Goal: Task Accomplishment & Management: Use online tool/utility

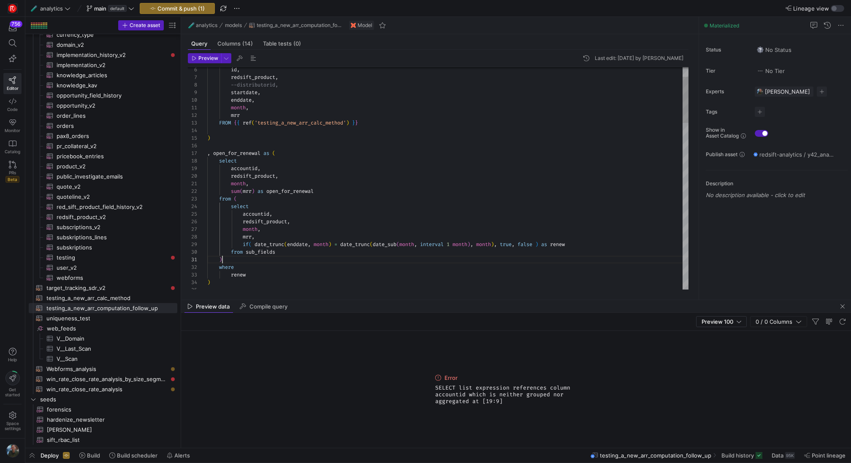
scroll to position [0, 15]
click at [199, 62] on span "button" at bounding box center [204, 58] width 33 height 9
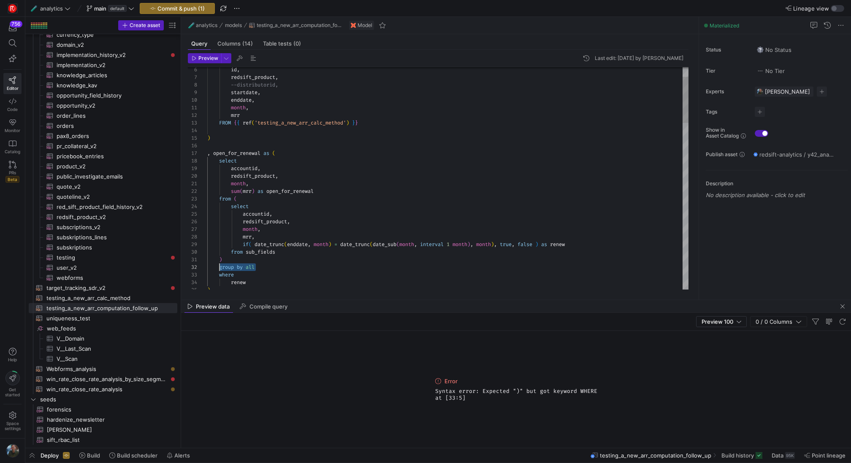
drag, startPoint x: 262, startPoint y: 268, endPoint x: 219, endPoint y: 266, distance: 42.7
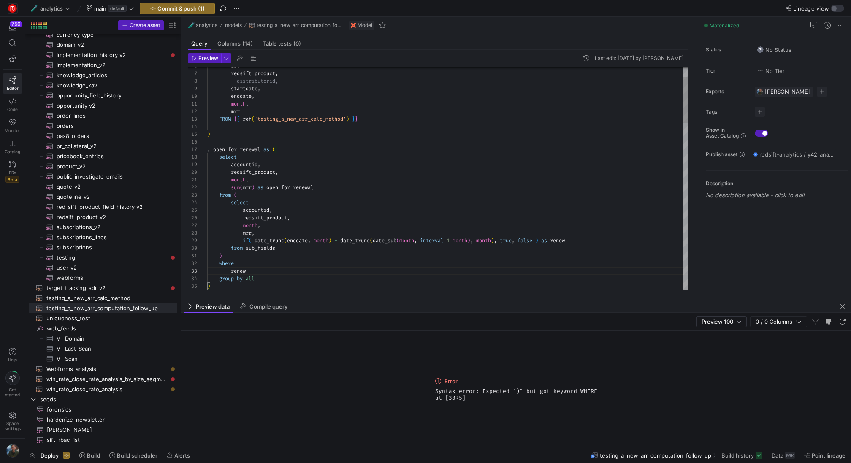
scroll to position [15, 40]
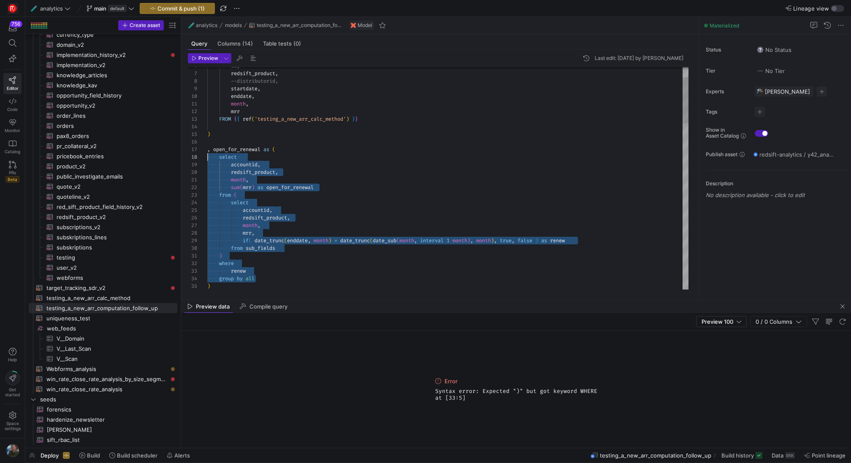
drag, startPoint x: 262, startPoint y: 280, endPoint x: 190, endPoint y: 158, distance: 141.4
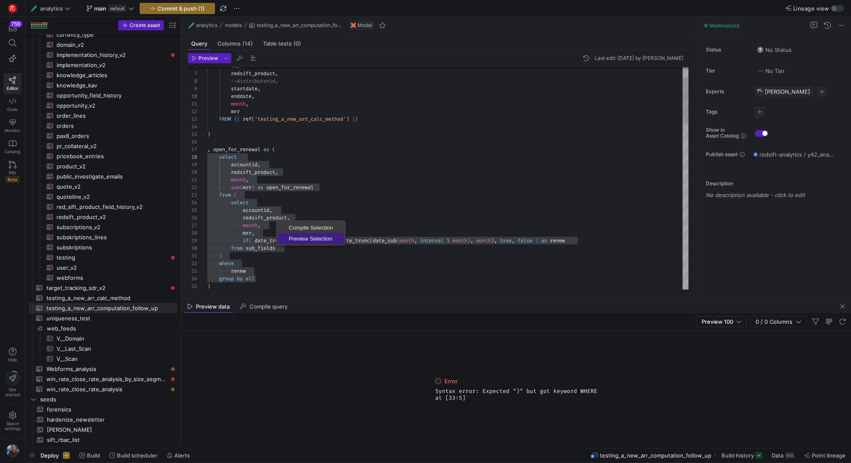
click at [317, 237] on span "Preview Selection" at bounding box center [311, 238] width 66 height 5
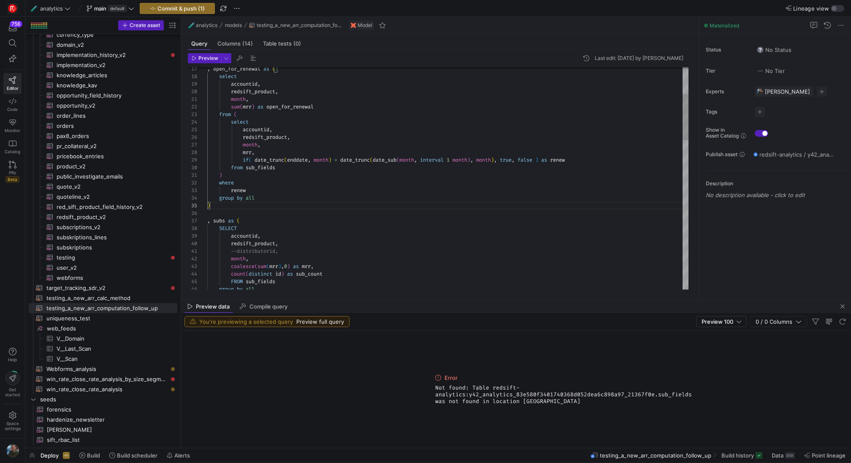
scroll to position [38, 0]
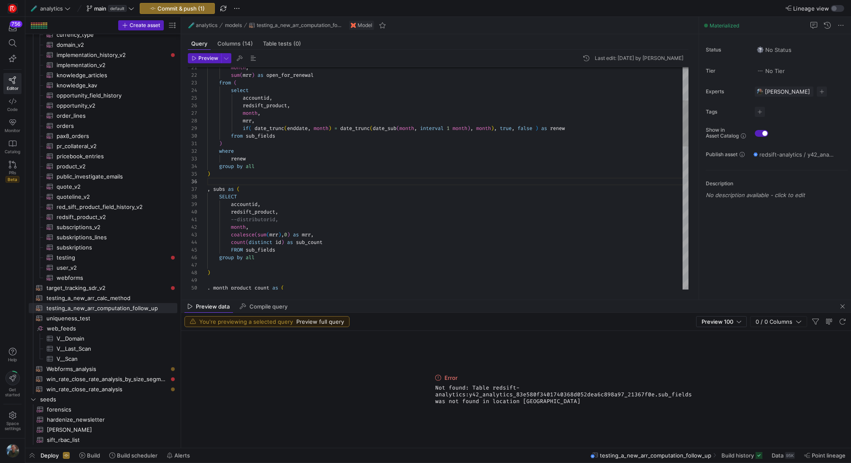
click at [251, 179] on div "if ( date_trunc ( enddate , month ) = date_trunc ( date_sub ( month , interval …" at bounding box center [447, 444] width 481 height 1078
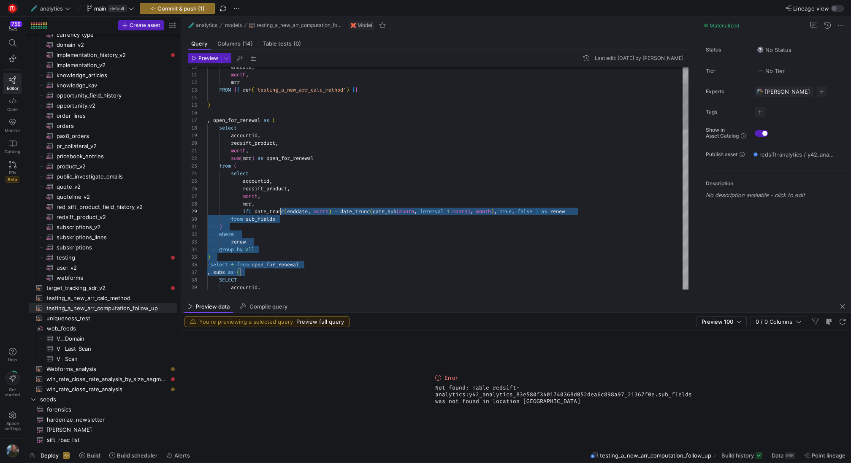
scroll to position [0, 3]
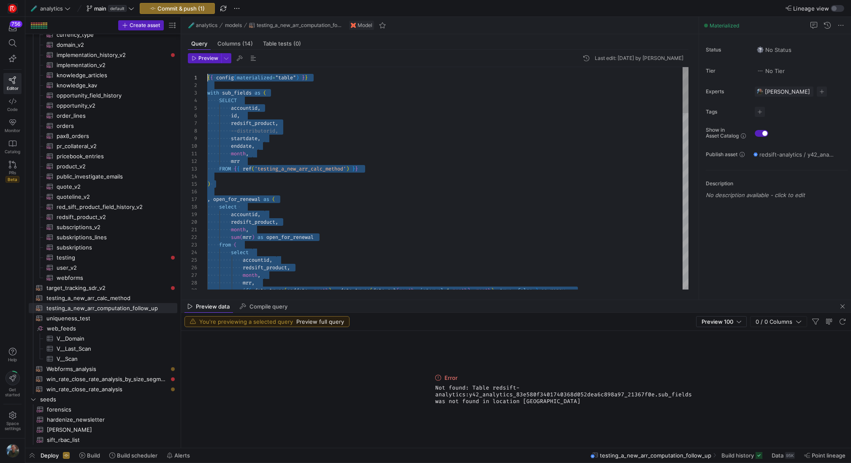
drag, startPoint x: 328, startPoint y: 269, endPoint x: 186, endPoint y: -18, distance: 320.2
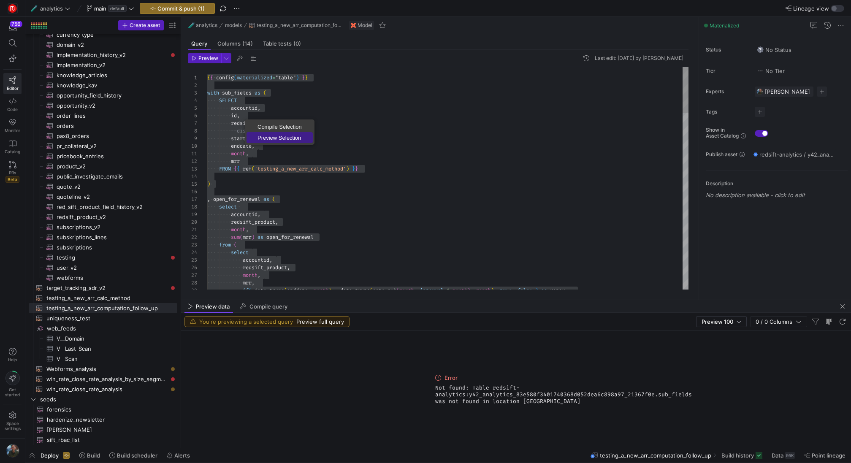
click at [277, 133] on link "Preview Selection" at bounding box center [280, 137] width 66 height 11
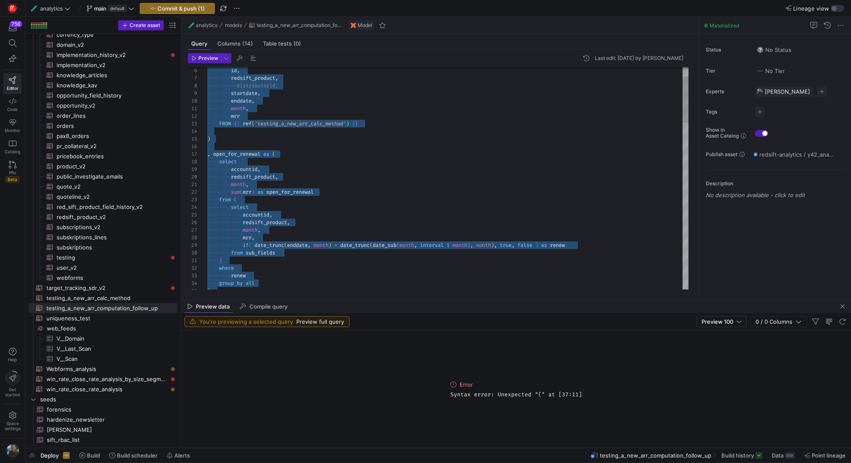
scroll to position [53, 49]
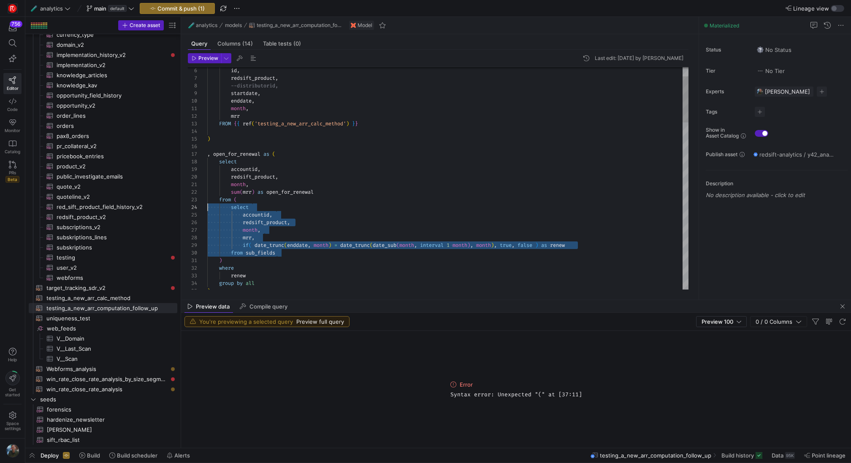
scroll to position [23, 0]
drag, startPoint x: 287, startPoint y: 253, endPoint x: 202, endPoint y: 209, distance: 96.1
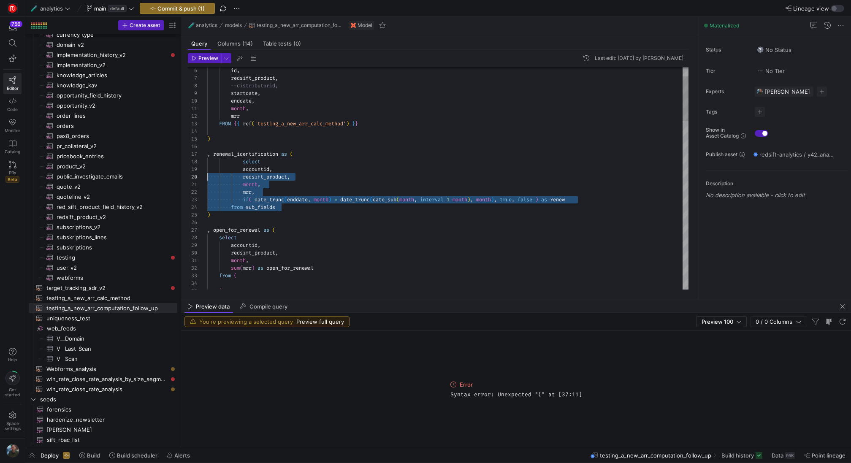
scroll to position [53, 0]
drag, startPoint x: 289, startPoint y: 206, endPoint x: 128, endPoint y: 163, distance: 167.0
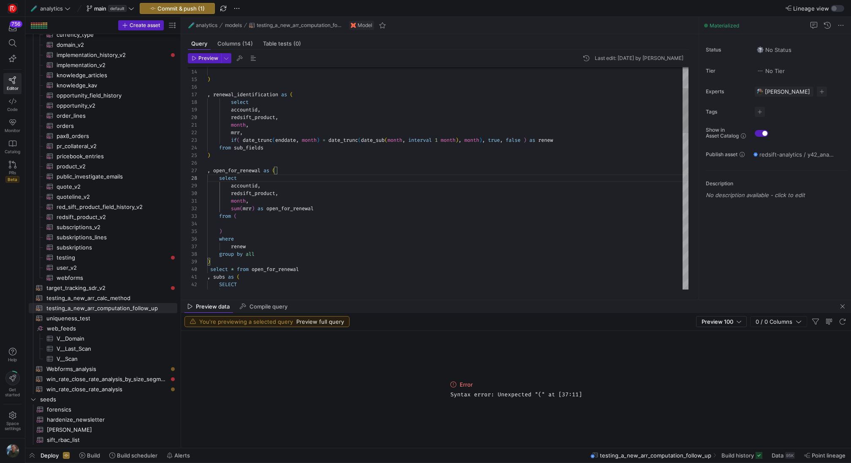
drag, startPoint x: 237, startPoint y: 228, endPoint x: 236, endPoint y: 217, distance: 10.2
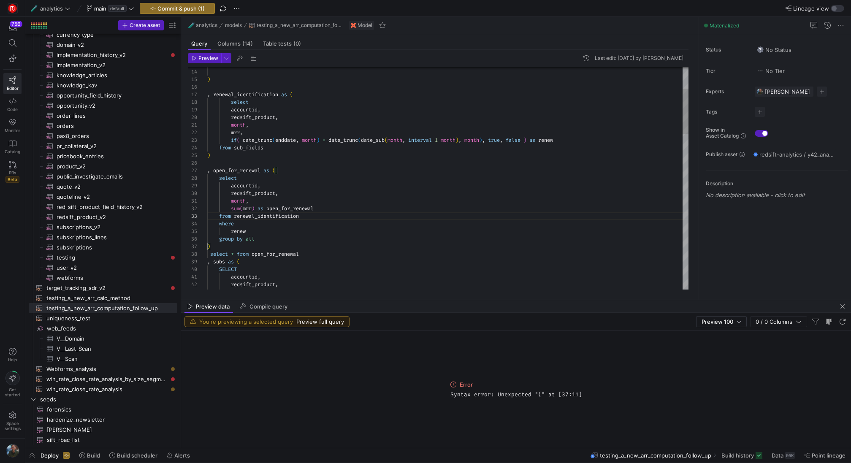
drag, startPoint x: 312, startPoint y: 255, endPoint x: 212, endPoint y: 254, distance: 100.9
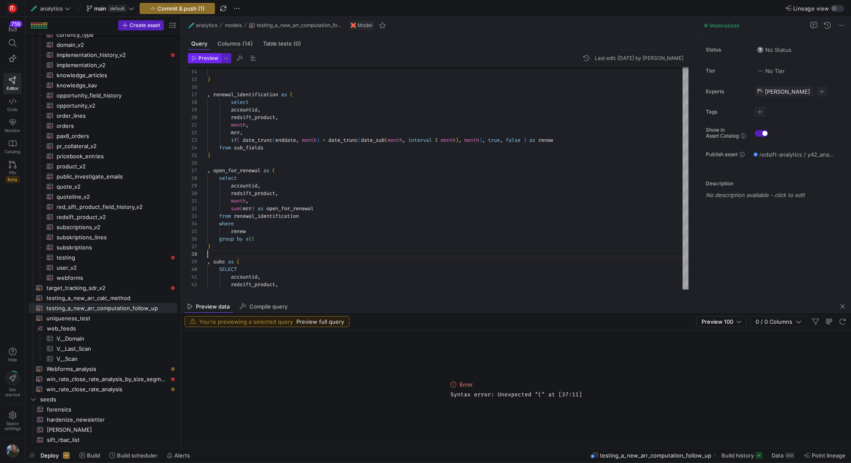
type textarea "month, sum(mrr) as open_for_renewal from renewal_identification where renew gro…"
click at [200, 57] on span "Preview" at bounding box center [208, 58] width 20 height 6
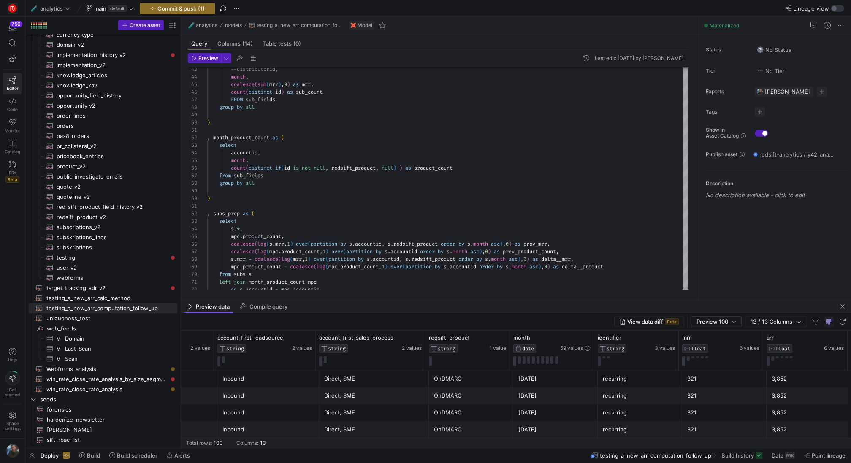
scroll to position [1511, 0]
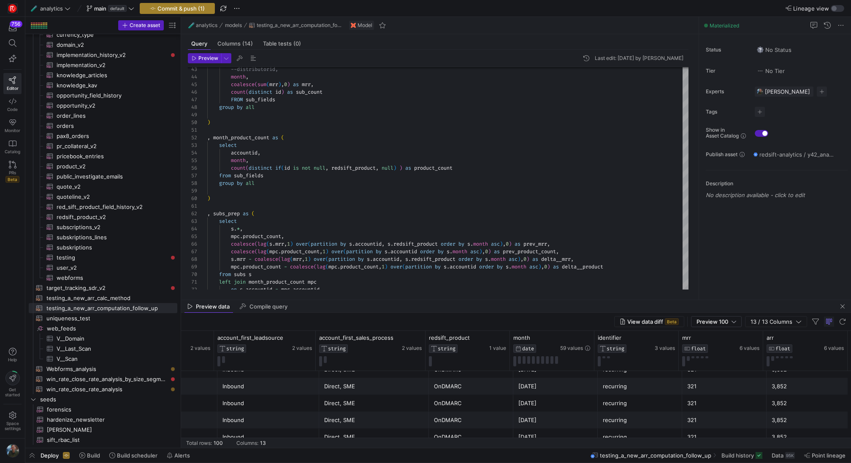
click at [190, 11] on span "button" at bounding box center [177, 8] width 74 height 10
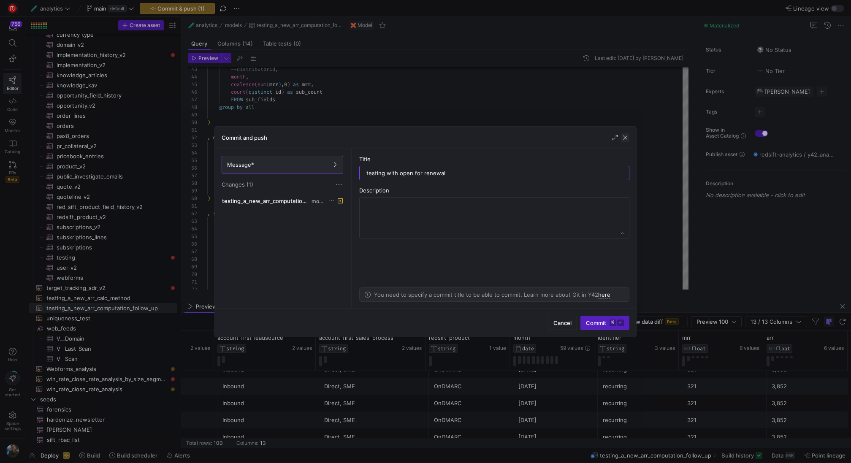
type input "testing with open for renewal"
click at [629, 134] on span "button" at bounding box center [625, 137] width 8 height 8
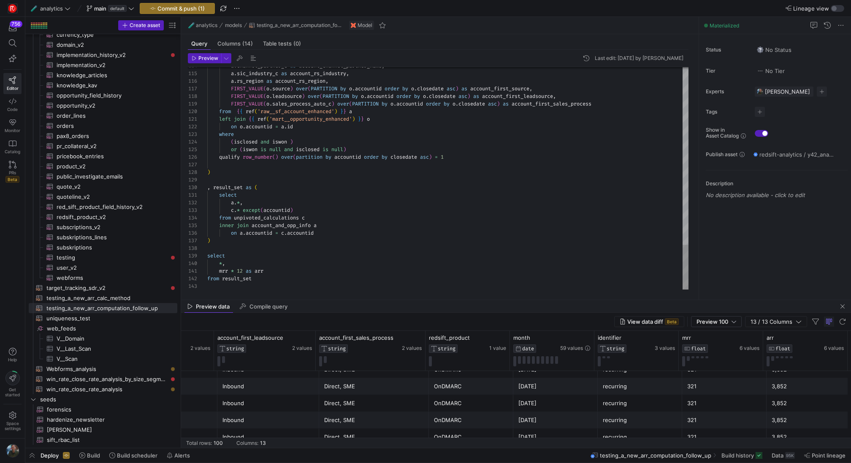
scroll to position [68, 18]
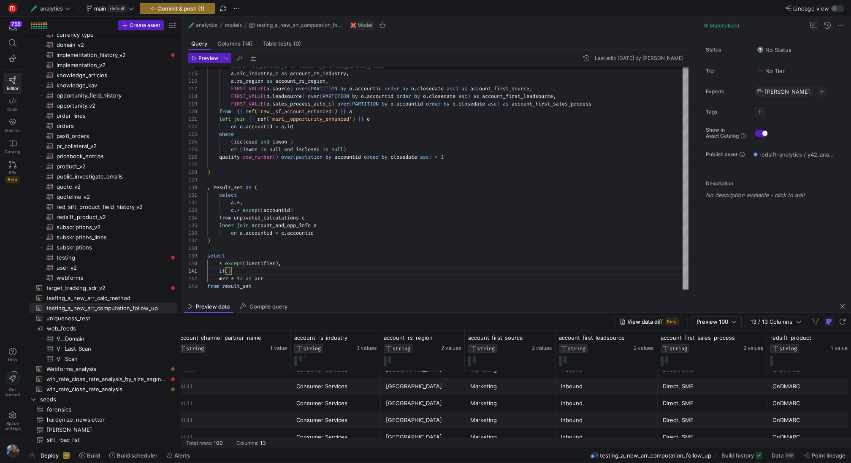
scroll to position [0, 118]
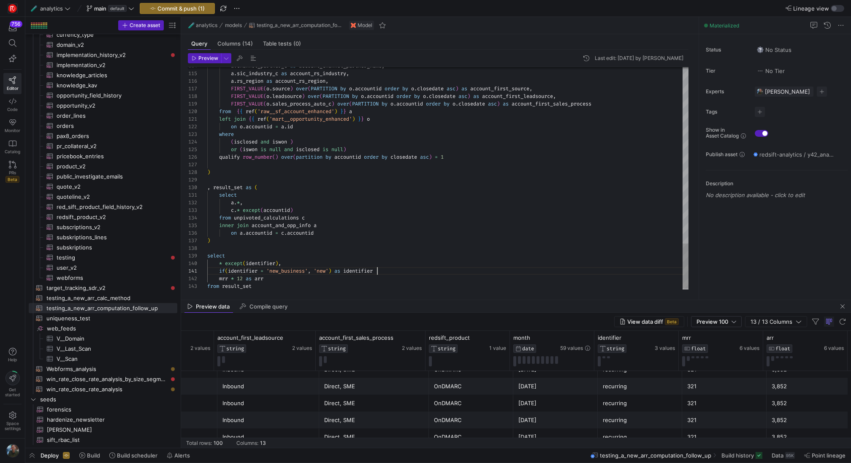
type textarea "if(identifier = 'new_business', 'new', identifier) as identifier, mrr * 12 as a…"
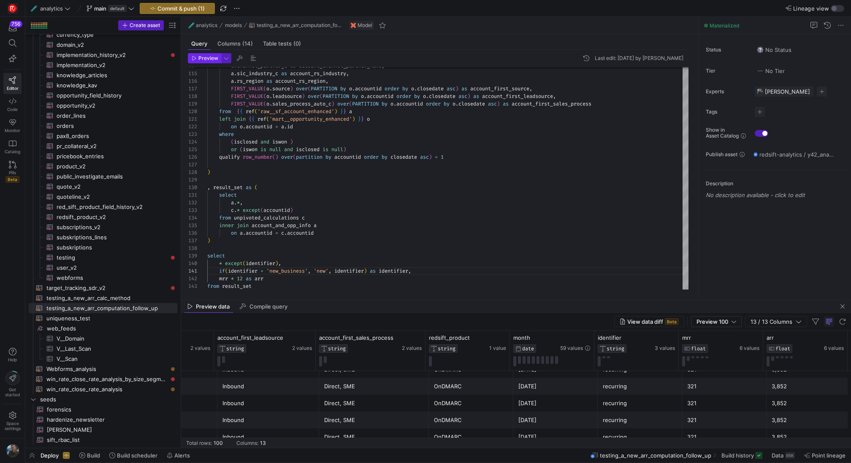
click at [201, 60] on span "Preview" at bounding box center [208, 58] width 20 height 6
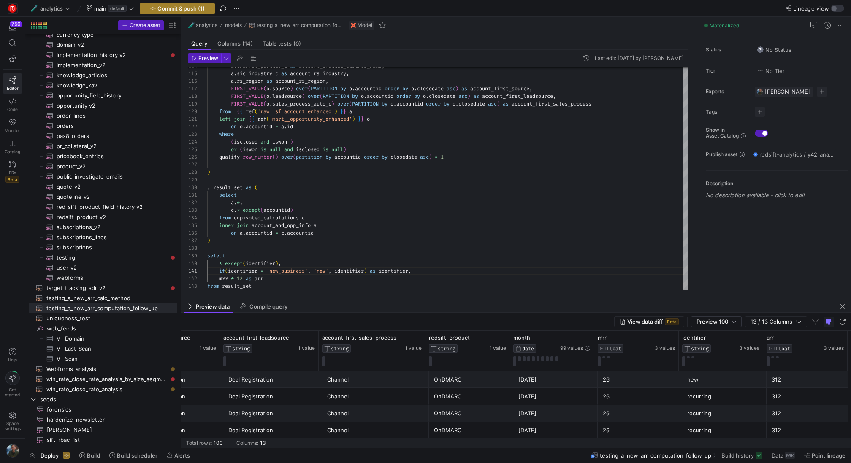
click at [180, 7] on span "Commit & push (1)" at bounding box center [180, 8] width 47 height 7
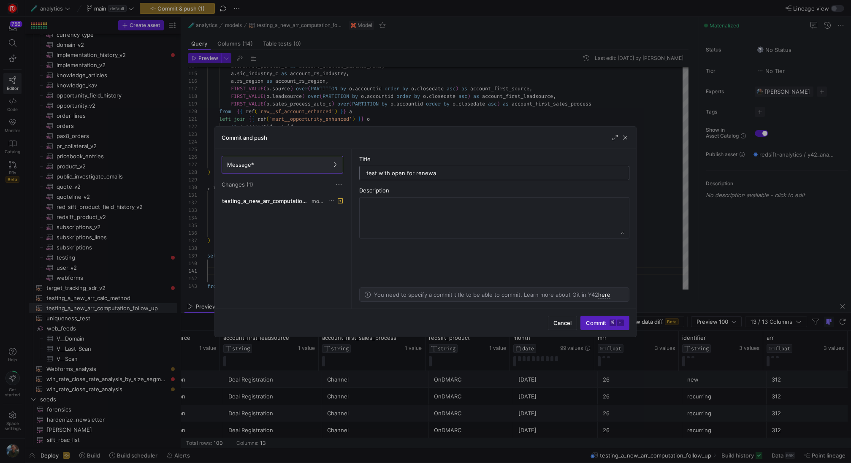
type input "test with open for renewal"
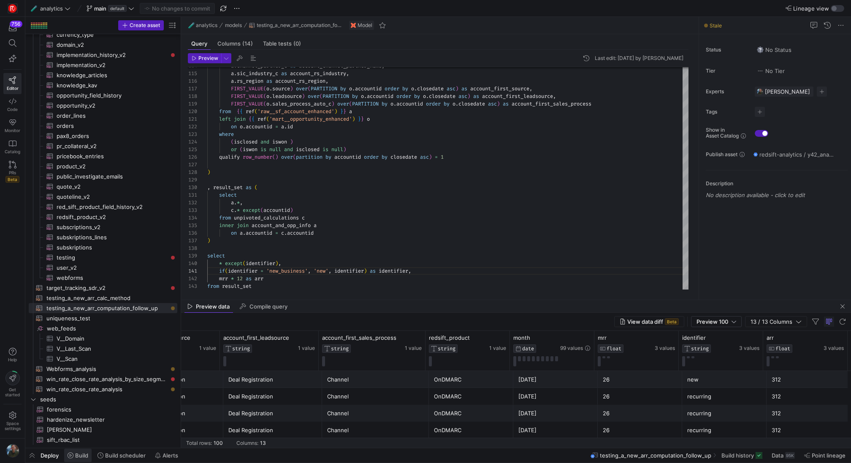
click at [73, 458] on span "Build" at bounding box center [78, 455] width 21 height 7
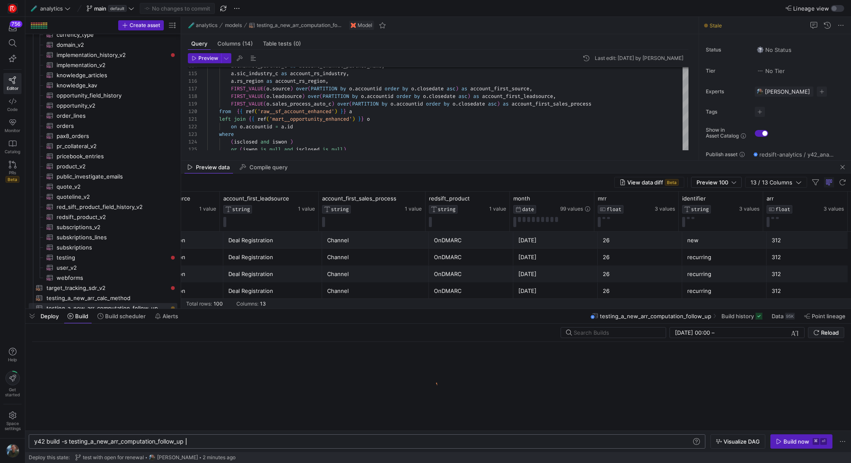
click at [244, 442] on div "y42 build -s testing_a_new_arr_computation_follow_ up" at bounding box center [363, 441] width 658 height 7
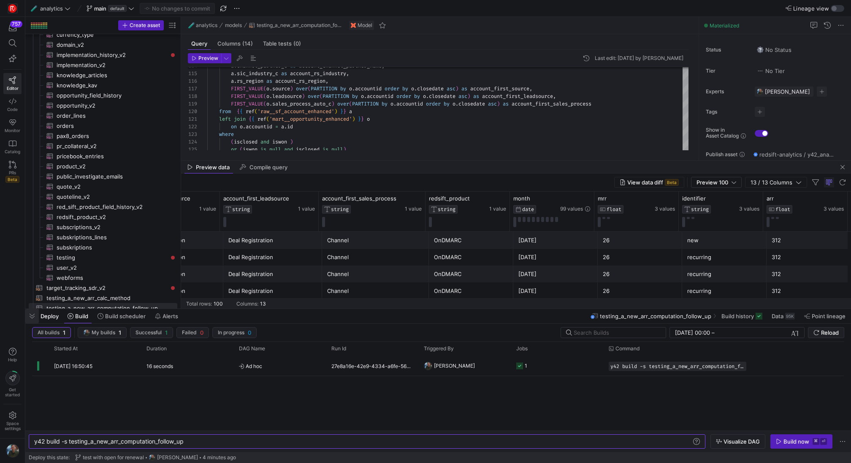
click at [30, 319] on span "button" at bounding box center [32, 316] width 14 height 14
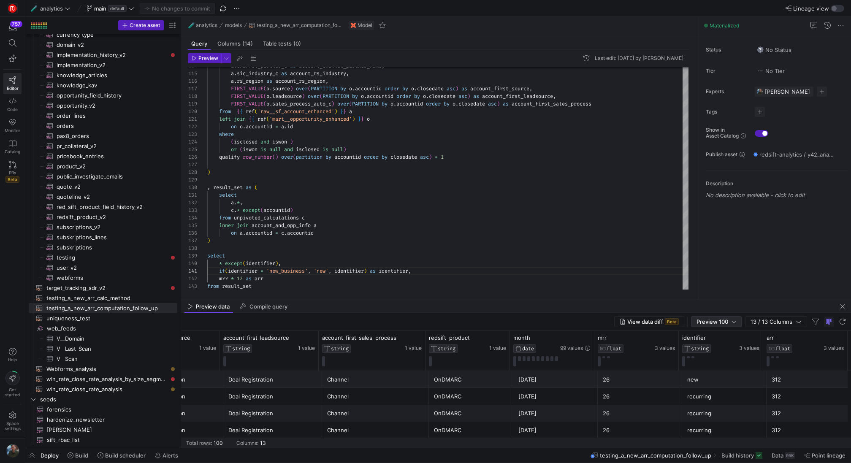
click at [735, 320] on div at bounding box center [734, 321] width 5 height 7
click at [725, 345] on mat-option "Full Preview" at bounding box center [717, 349] width 50 height 14
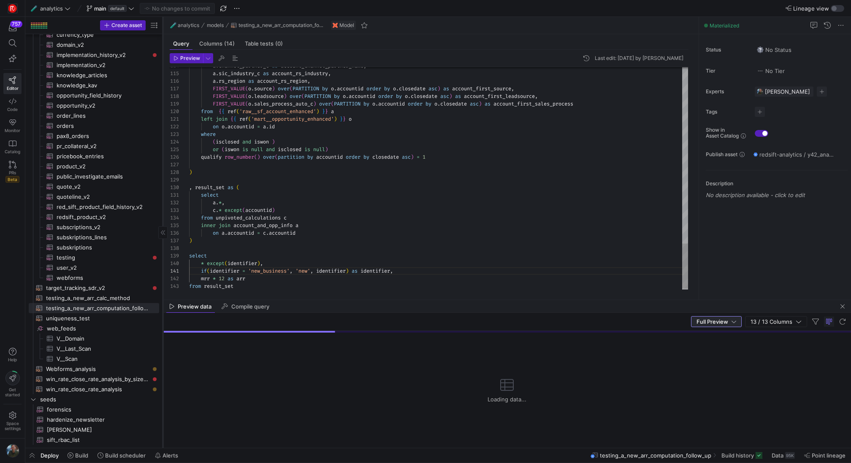
drag, startPoint x: 180, startPoint y: 207, endPoint x: 162, endPoint y: 206, distance: 18.2
click at [163, 206] on div at bounding box center [163, 232] width 0 height 431
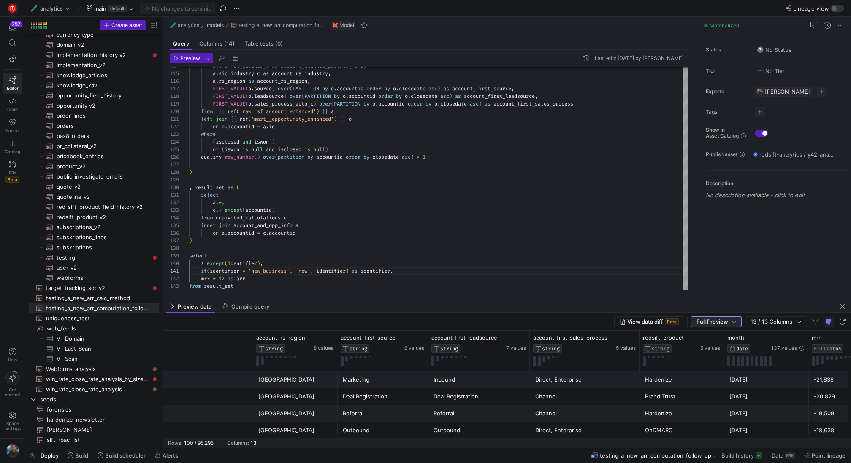
scroll to position [0, 502]
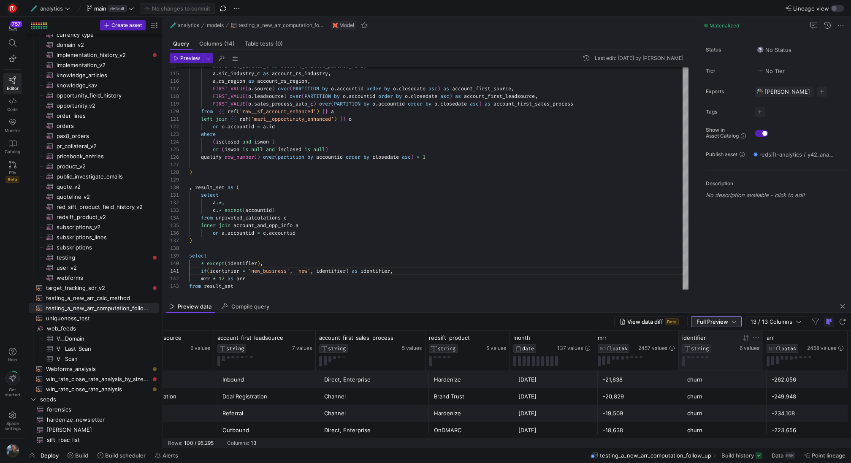
click at [707, 358] on div at bounding box center [720, 361] width 77 height 10
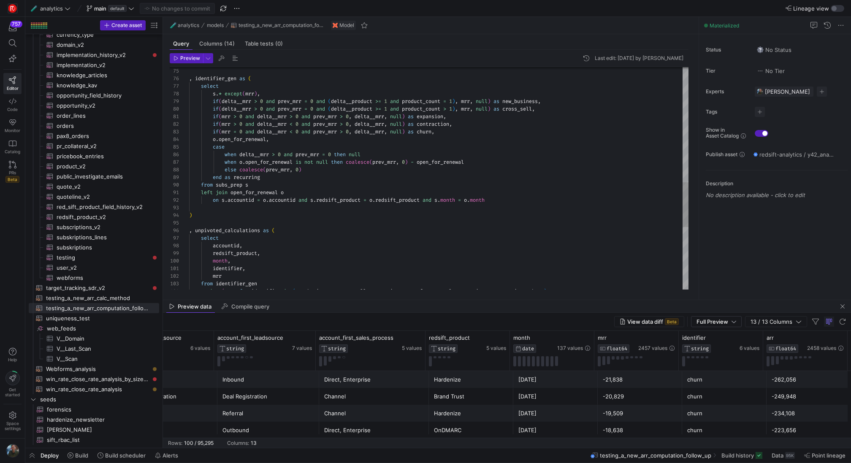
click at [231, 217] on div ") on s . accountid = o . accountid and s . redsift_product = o . redsift_produc…" at bounding box center [438, 48] width 499 height 1101
click at [217, 76] on div ") select * from on s . accountid = o . accountid and s . redsift_product = o . …" at bounding box center [438, 48] width 499 height 1101
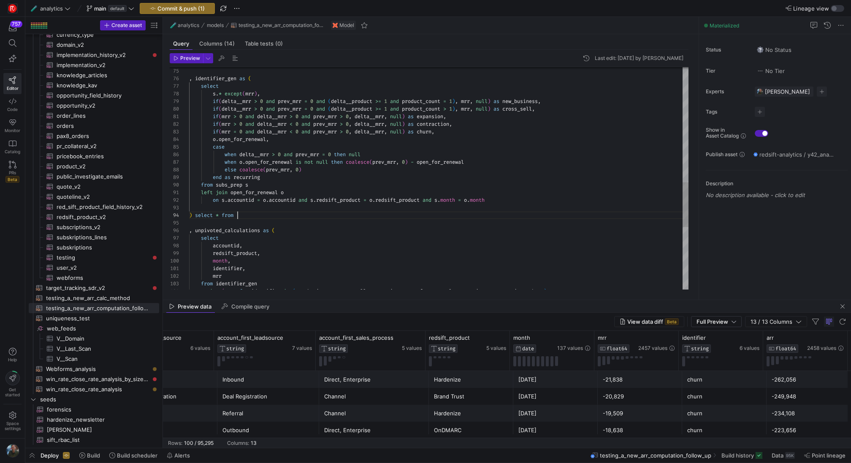
click at [249, 216] on div ") select * from on s . accountid = o . accountid and s . redsift_product = o . …" at bounding box center [438, 48] width 499 height 1101
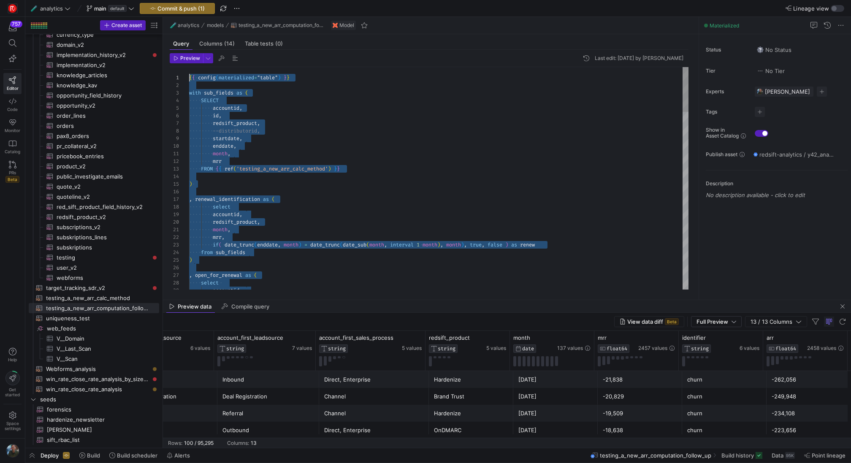
drag, startPoint x: 313, startPoint y: 216, endPoint x: 221, endPoint y: -21, distance: 254.3
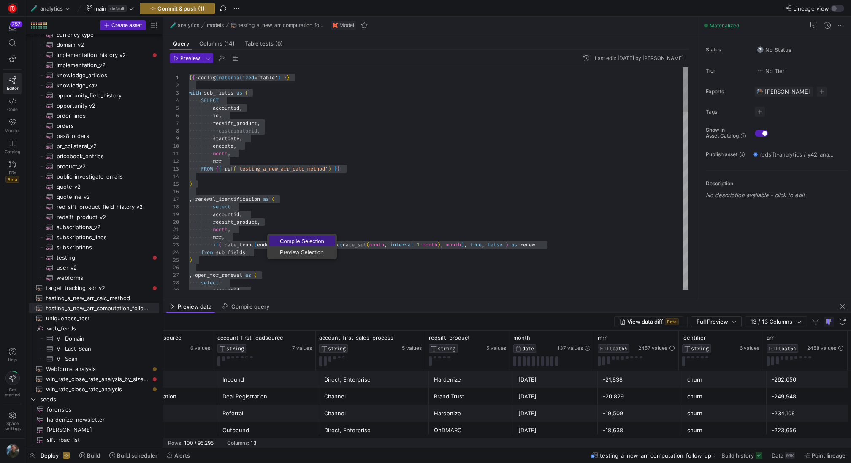
click at [292, 252] on span "Preview Selection" at bounding box center [302, 252] width 66 height 5
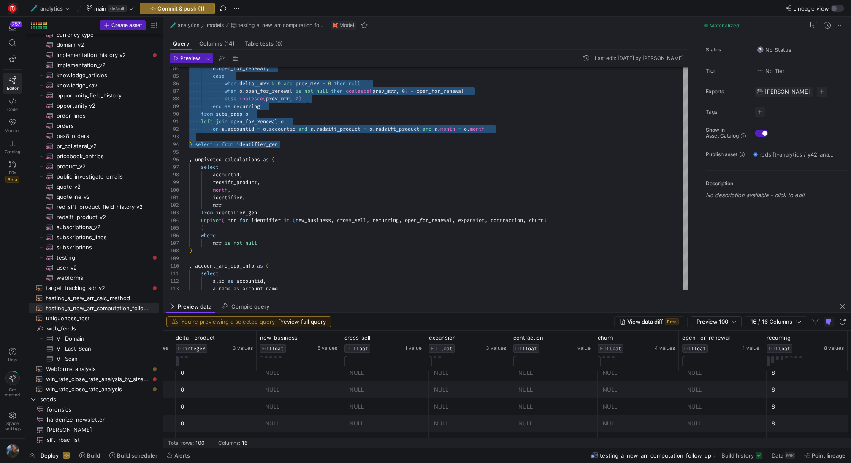
scroll to position [26, 0]
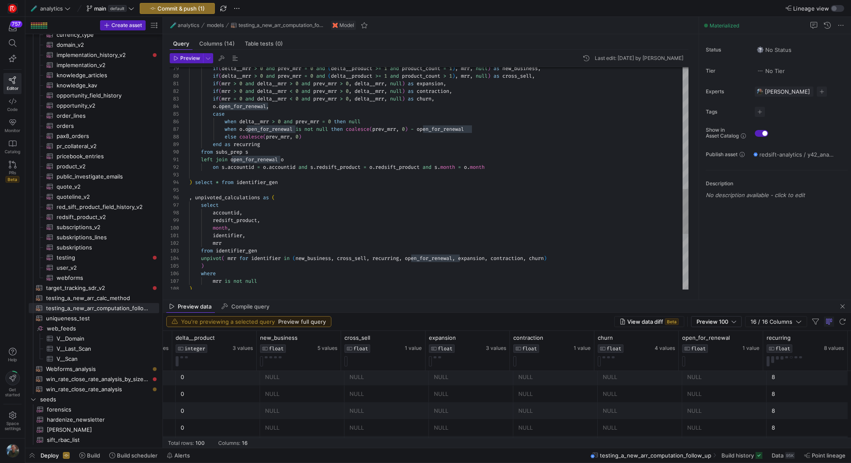
click at [248, 178] on div "if ( delta__mrr > 0 and prev_mrr = 0 and ( delta__product >= 1 and product_coun…" at bounding box center [438, 15] width 499 height 1101
click at [247, 181] on div "if ( delta__mrr > 0 and prev_mrr = 0 and ( delta__product >= 1 and product_coun…" at bounding box center [438, 15] width 499 height 1101
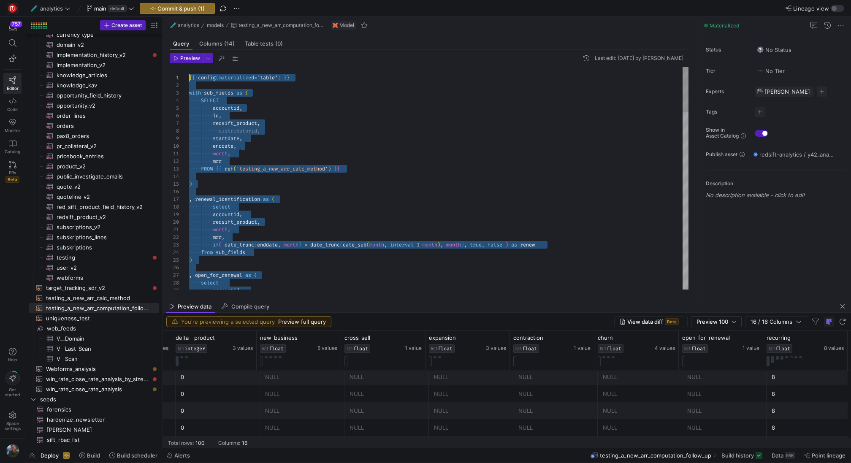
drag, startPoint x: 297, startPoint y: 183, endPoint x: 211, endPoint y: -89, distance: 285.2
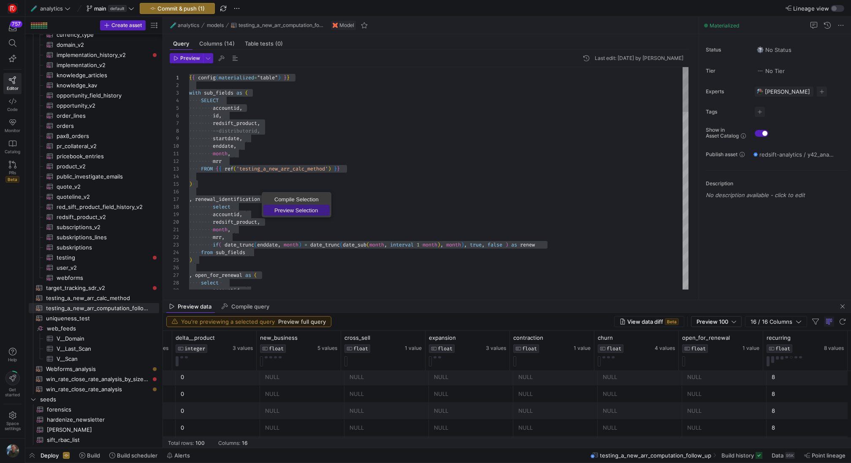
click at [304, 209] on span "Preview Selection" at bounding box center [296, 210] width 66 height 5
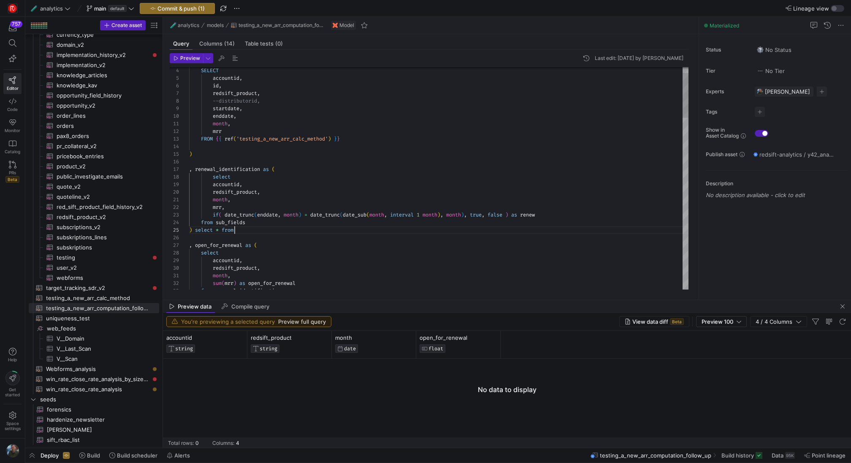
scroll to position [30, 49]
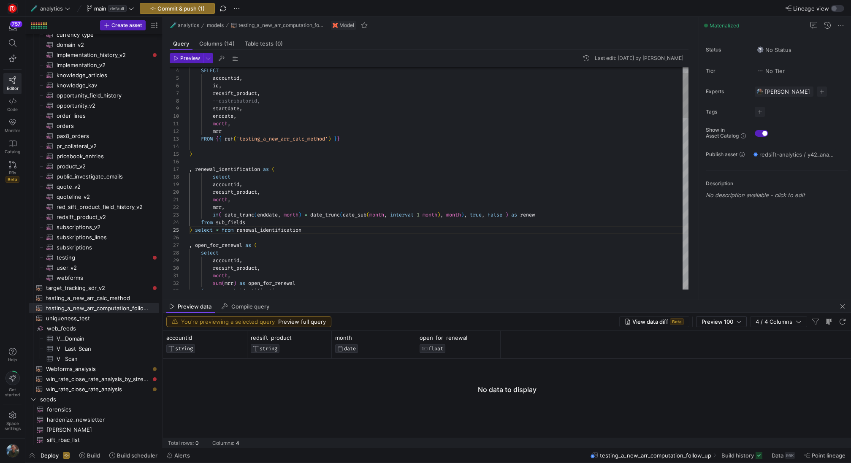
scroll to position [0, 0]
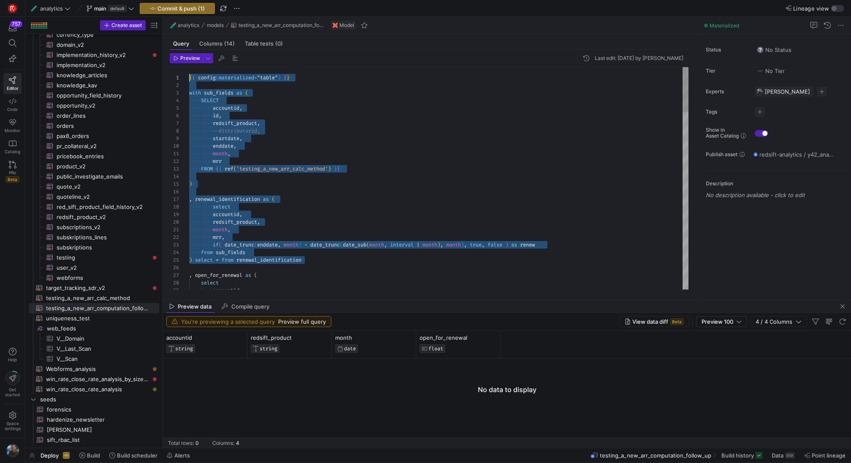
drag, startPoint x: 314, startPoint y: 229, endPoint x: 31, endPoint y: -90, distance: 425.9
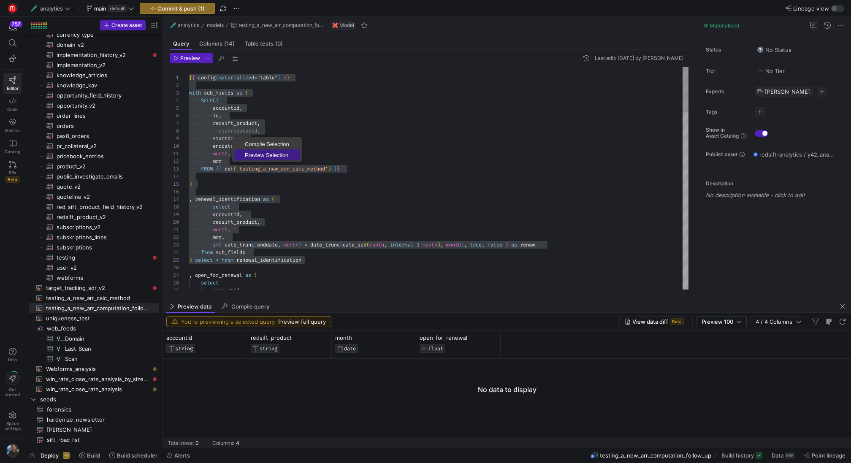
click at [251, 153] on span "Preview Selection" at bounding box center [267, 154] width 66 height 5
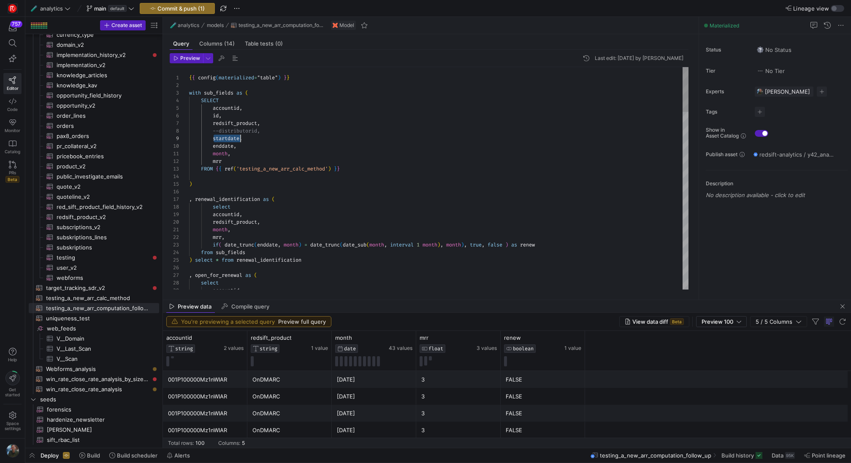
drag, startPoint x: 250, startPoint y: 144, endPoint x: 176, endPoint y: 138, distance: 74.6
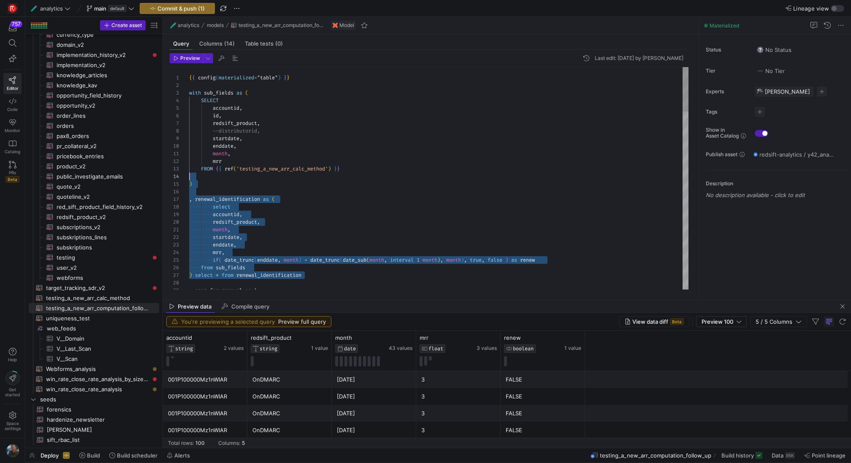
scroll to position [8, 0]
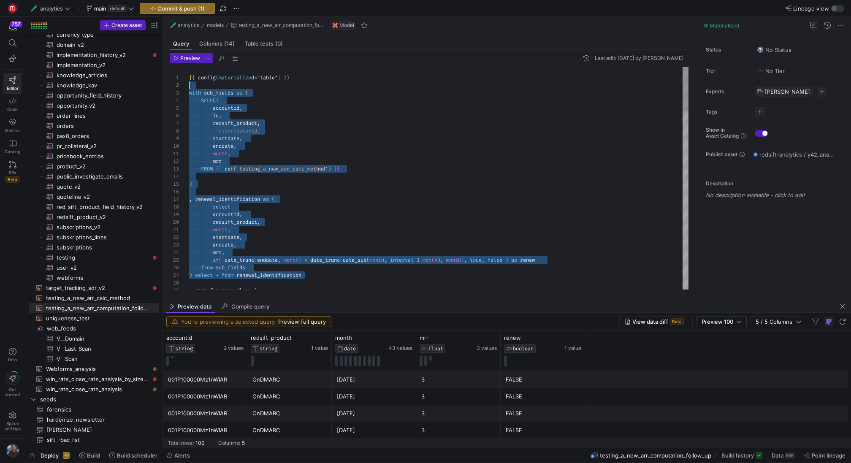
drag, startPoint x: 328, startPoint y: 276, endPoint x: 160, endPoint y: 69, distance: 266.8
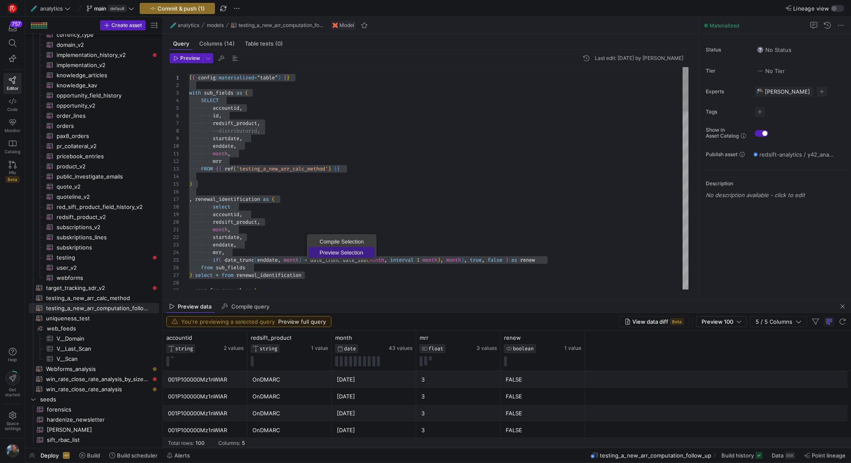
click at [334, 250] on span "Preview Selection" at bounding box center [342, 252] width 66 height 5
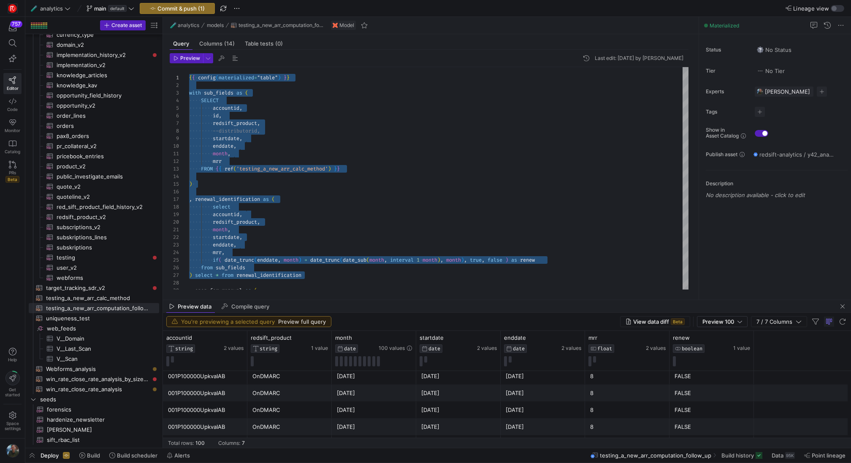
scroll to position [262, 0]
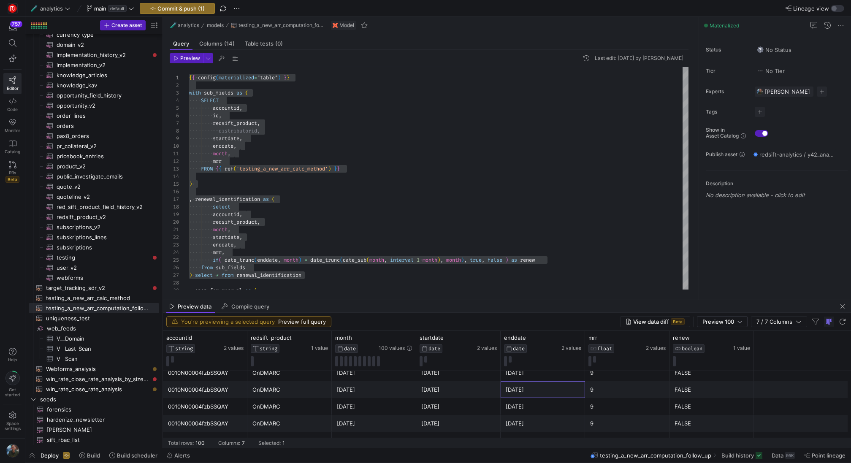
click at [531, 393] on div "[DATE]" at bounding box center [543, 390] width 74 height 16
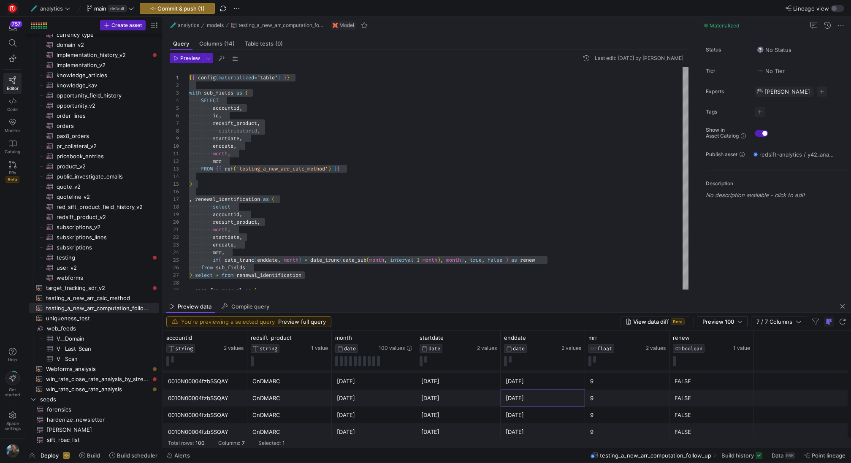
scroll to position [1611, 0]
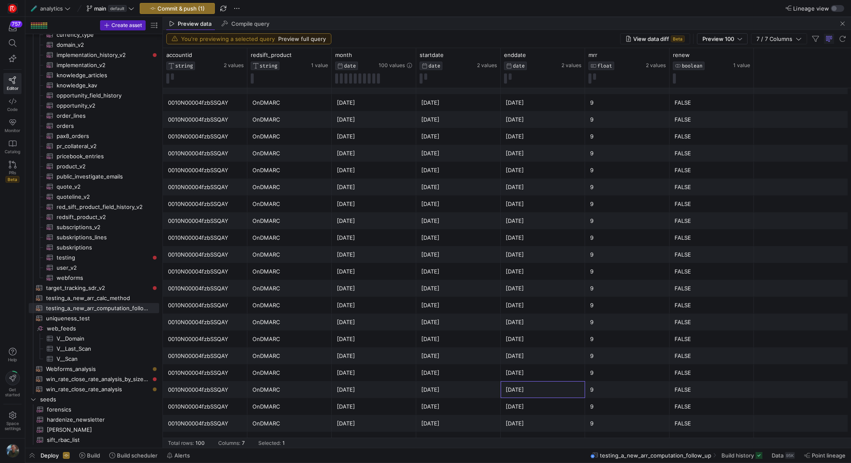
drag, startPoint x: 480, startPoint y: 300, endPoint x: 533, endPoint y: -13, distance: 317.3
click at [533, 0] on html "757 Editor Code Monitor Catalog PRs Beta Help Get started Space settings 🧪 anal…" at bounding box center [425, 231] width 851 height 463
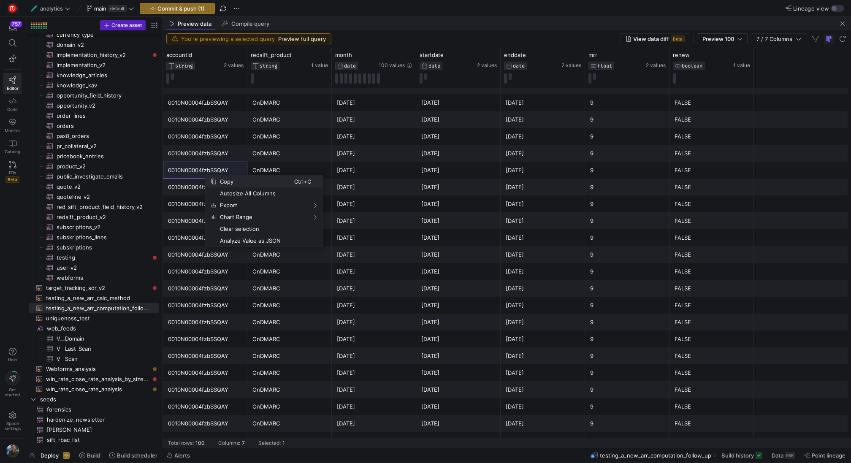
click at [222, 182] on span "Copy" at bounding box center [256, 182] width 78 height 12
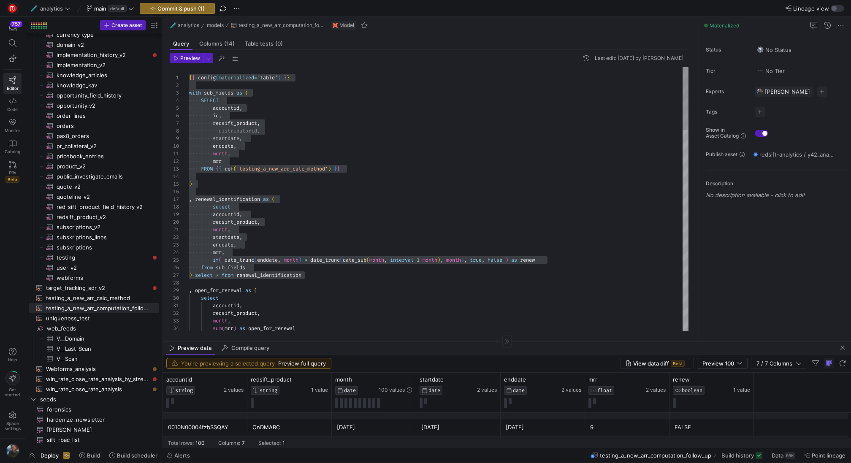
drag, startPoint x: 451, startPoint y: 17, endPoint x: 398, endPoint y: 342, distance: 328.9
click at [398, 342] on div at bounding box center [507, 342] width 688 height 0
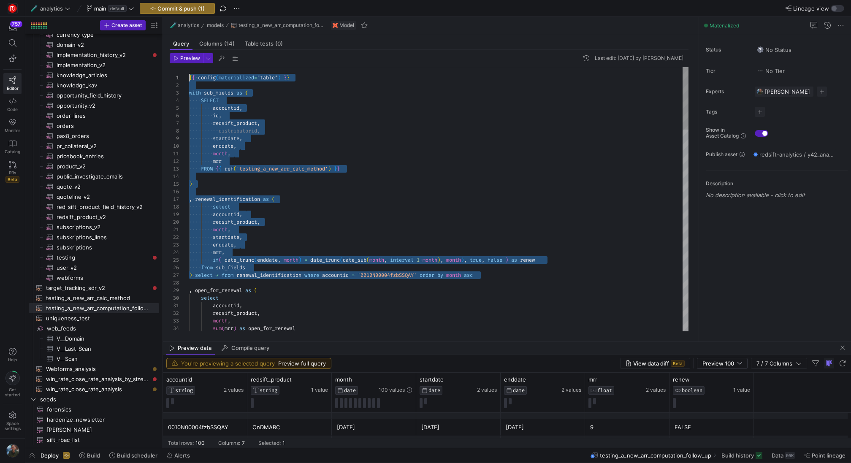
drag, startPoint x: 498, startPoint y: 243, endPoint x: 292, endPoint y: 47, distance: 284.6
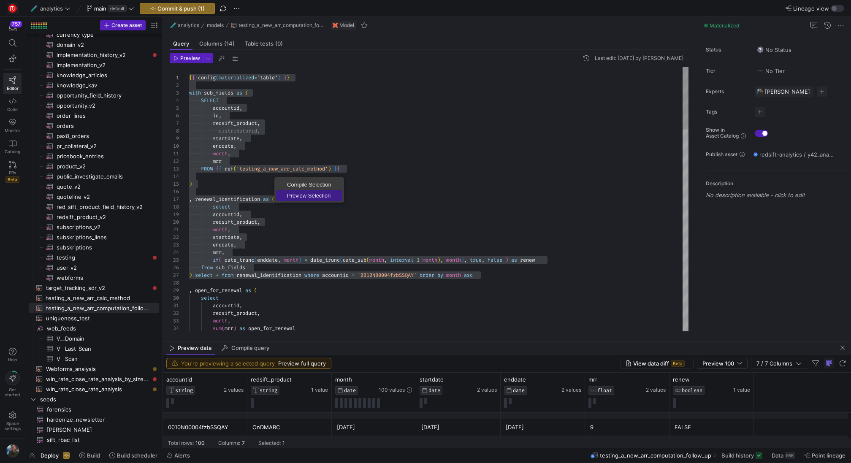
click at [305, 193] on span "Preview Selection" at bounding box center [309, 195] width 66 height 5
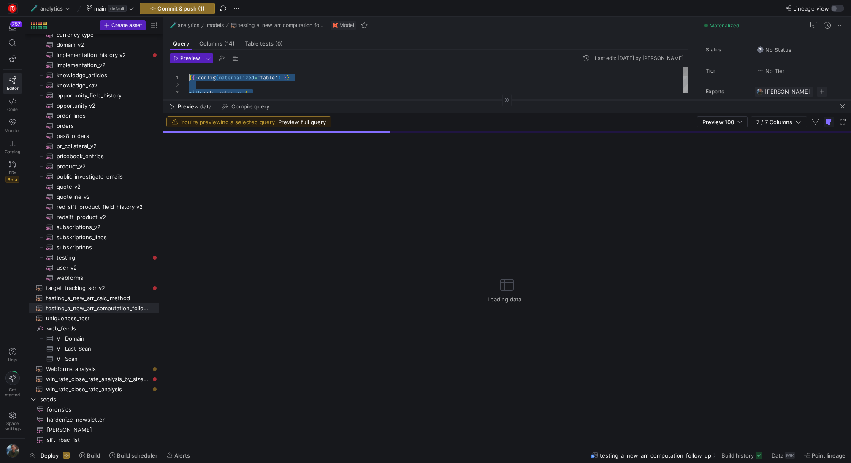
drag, startPoint x: 350, startPoint y: 342, endPoint x: 377, endPoint y: 100, distance: 243.4
click at [377, 100] on div at bounding box center [507, 100] width 688 height 0
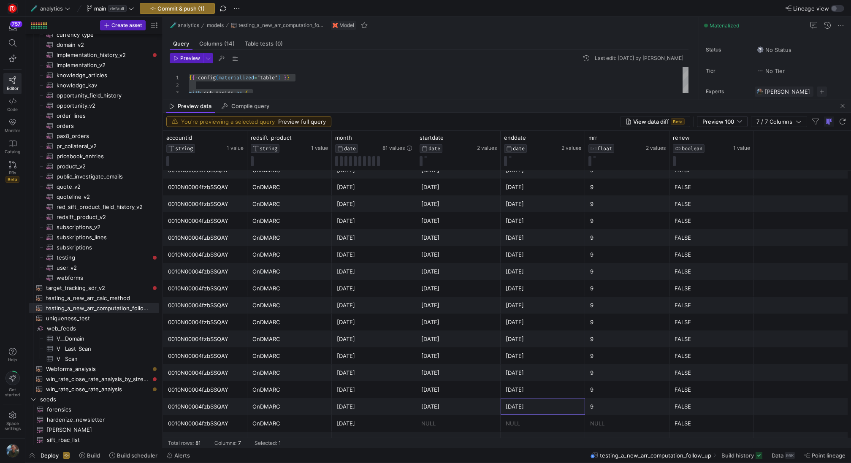
click at [550, 407] on div "[DATE]" at bounding box center [543, 407] width 74 height 16
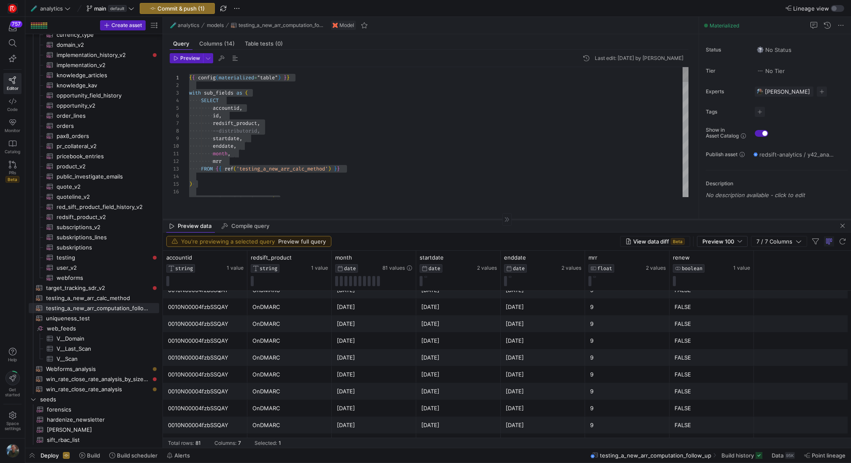
drag, startPoint x: 398, startPoint y: 100, endPoint x: 355, endPoint y: 223, distance: 130.8
click at [355, 220] on div at bounding box center [507, 220] width 688 height 0
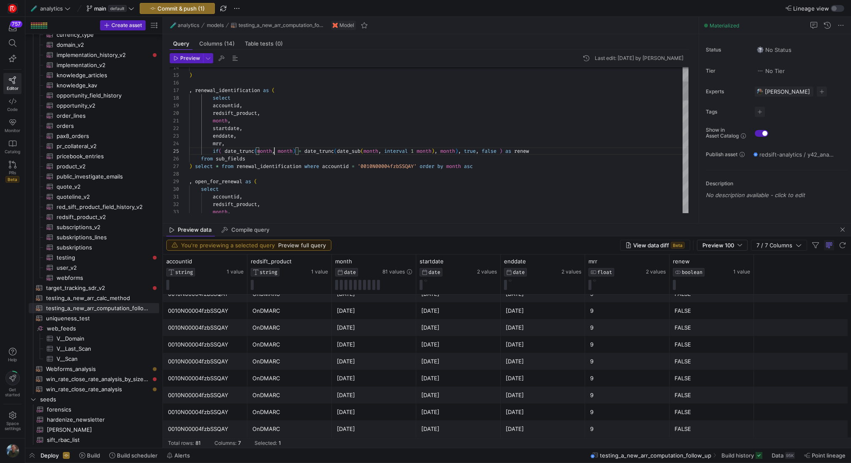
scroll to position [30, 85]
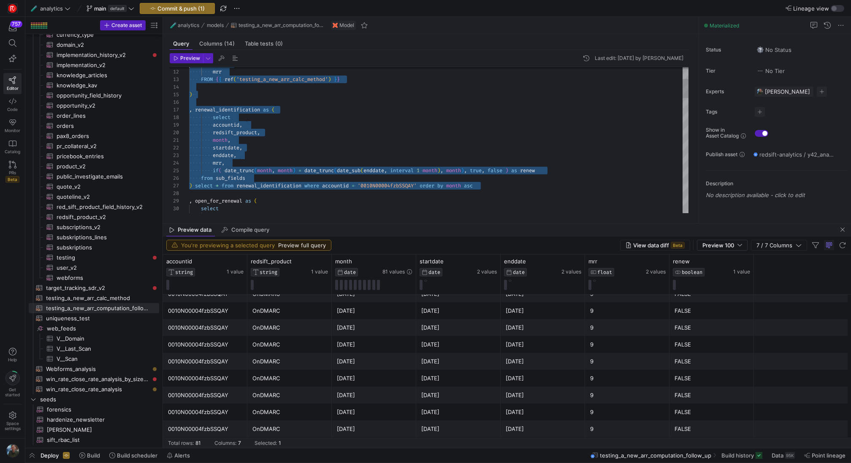
scroll to position [46, 0]
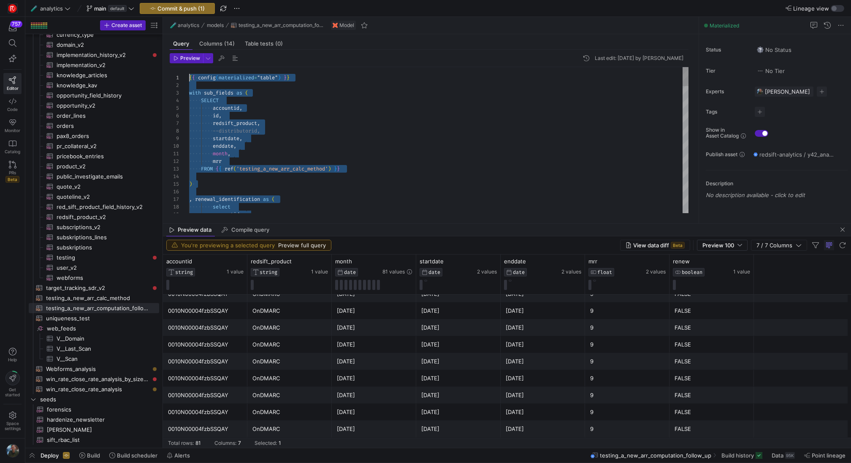
drag, startPoint x: 503, startPoint y: 165, endPoint x: 351, endPoint y: 47, distance: 192.5
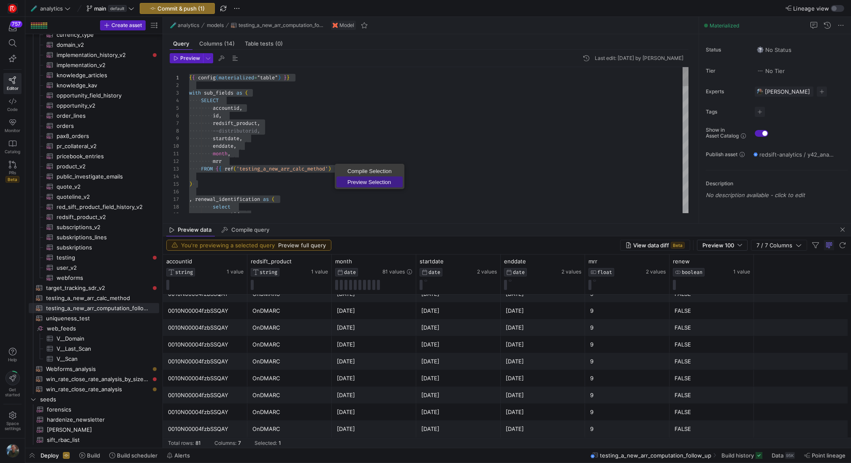
click at [370, 179] on span "Preview Selection" at bounding box center [369, 181] width 66 height 5
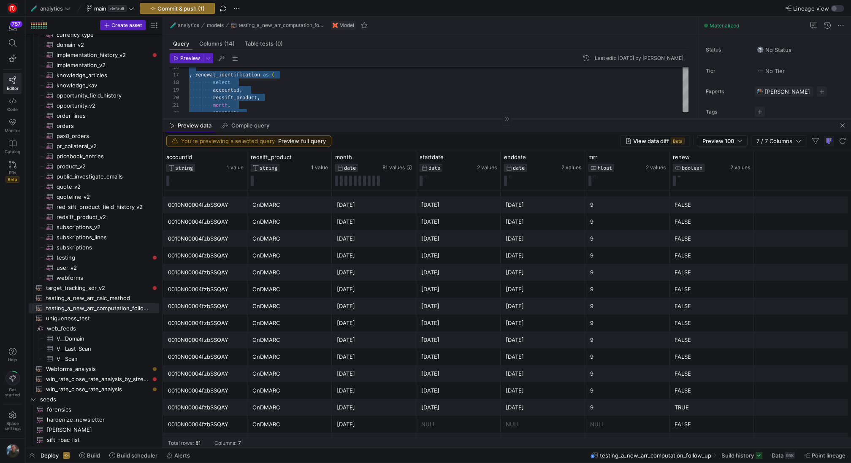
scroll to position [1110, 0]
drag, startPoint x: 462, startPoint y: 223, endPoint x: 478, endPoint y: 119, distance: 105.6
click at [478, 119] on div at bounding box center [507, 119] width 688 height 0
click at [353, 436] on div "[DATE]" at bounding box center [374, 440] width 74 height 16
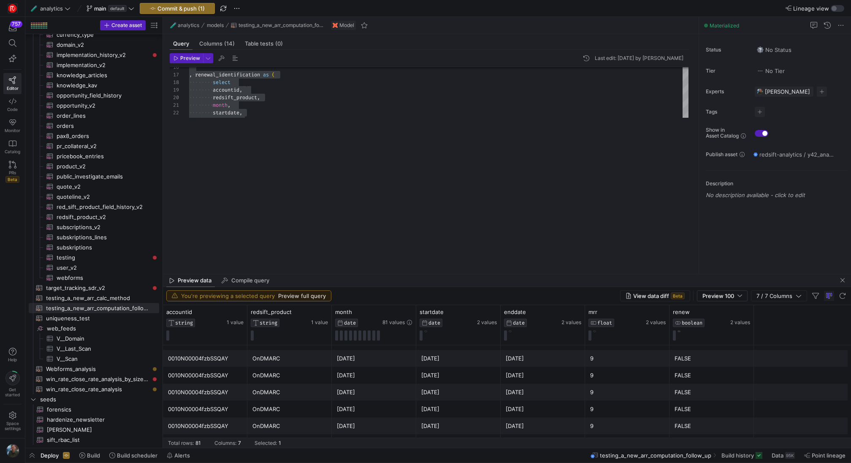
drag, startPoint x: 412, startPoint y: 120, endPoint x: 387, endPoint y: 275, distance: 156.6
click at [387, 275] on as-split "🧪 analytics models testing_a_new_arr_computation_follow_up Model Query Columns …" at bounding box center [507, 232] width 688 height 431
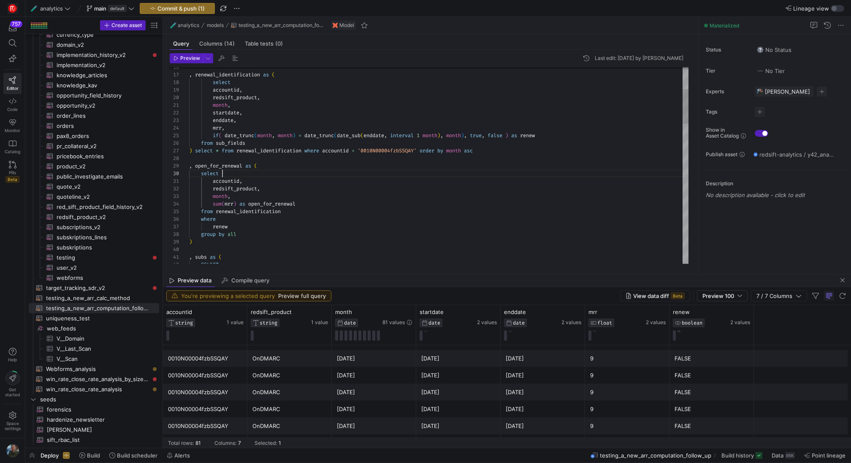
drag, startPoint x: 491, startPoint y: 149, endPoint x: 194, endPoint y: 147, distance: 296.8
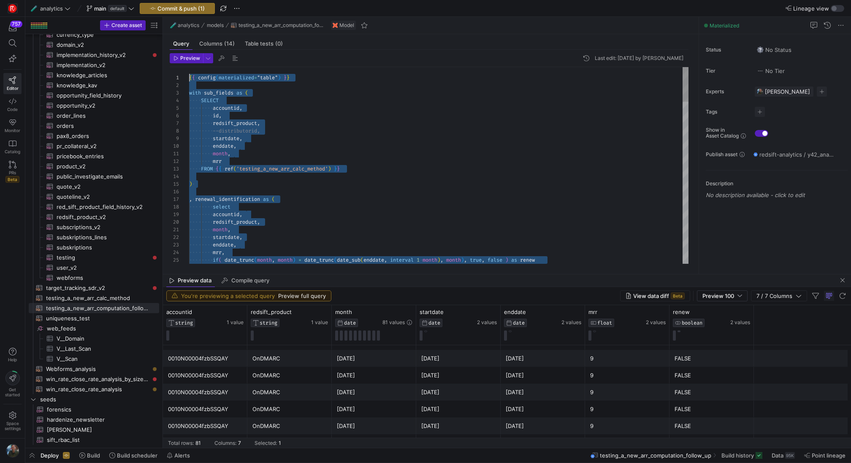
drag, startPoint x: 300, startPoint y: 134, endPoint x: 134, endPoint y: -90, distance: 278.8
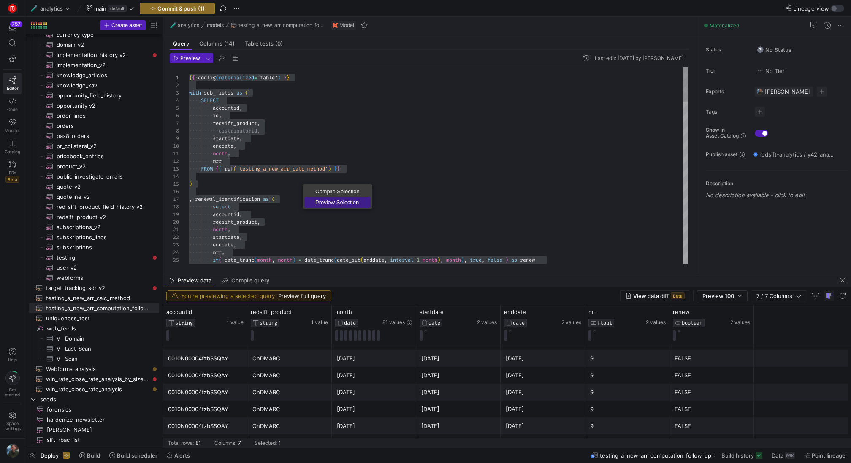
click at [334, 202] on span "Preview Selection" at bounding box center [337, 202] width 66 height 5
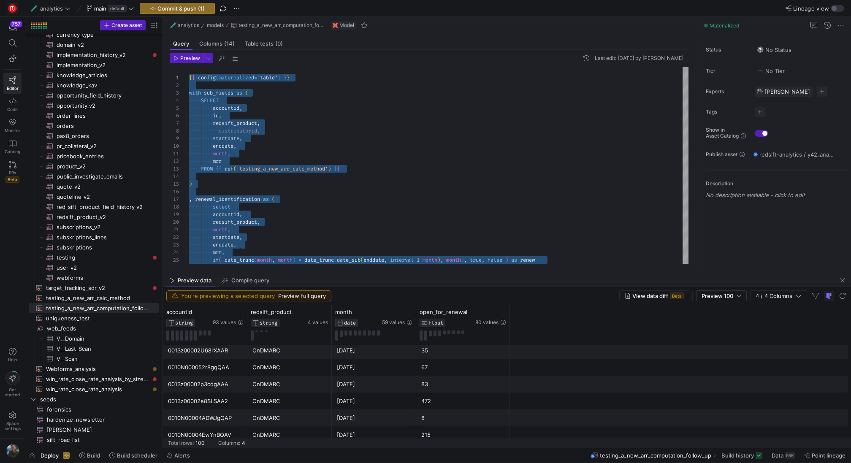
scroll to position [208, 0]
click at [842, 286] on div "Preview data Compile query" at bounding box center [507, 280] width 688 height 13
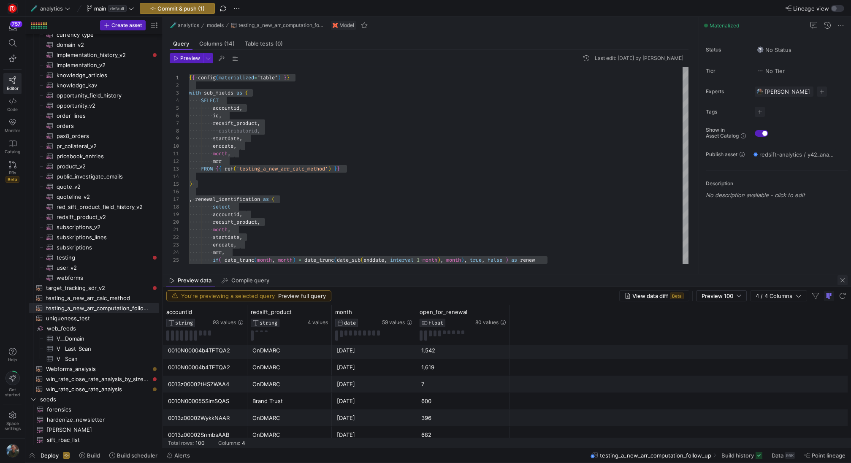
click at [843, 280] on span "button" at bounding box center [843, 280] width 10 height 10
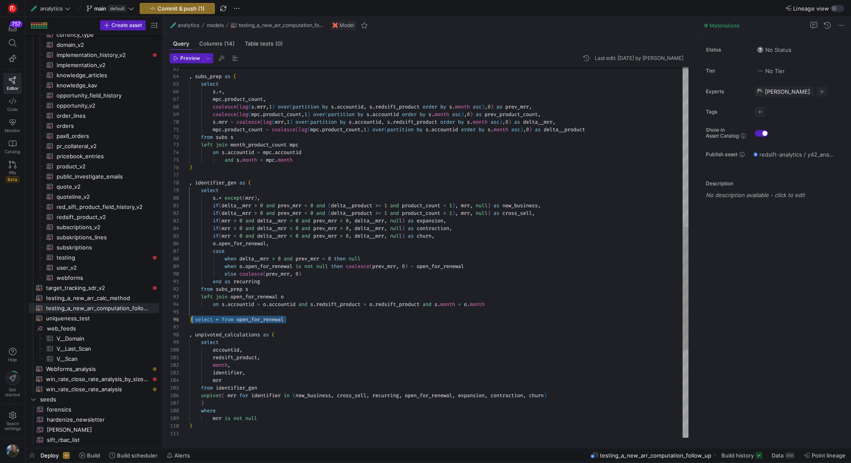
drag, startPoint x: 297, startPoint y: 318, endPoint x: 193, endPoint y: 321, distance: 103.9
click at [193, 321] on div ", subs_prep as ( select s . * , mpc . product_count , coalesce ( lag ( s . mrr …" at bounding box center [438, 145] width 499 height 1116
type textarea "end as recurring from subs_prep s left join open_for_renewal o on s.accountid =…"
click at [387, 349] on div ", subs_prep as ( select s . * , mpc . product_count , coalesce ( lag ( s . mrr …" at bounding box center [438, 145] width 499 height 1116
click at [390, 345] on div ", subs_prep as ( select s . * , mpc . product_count , coalesce ( lag ( s . mrr …" at bounding box center [438, 145] width 499 height 1116
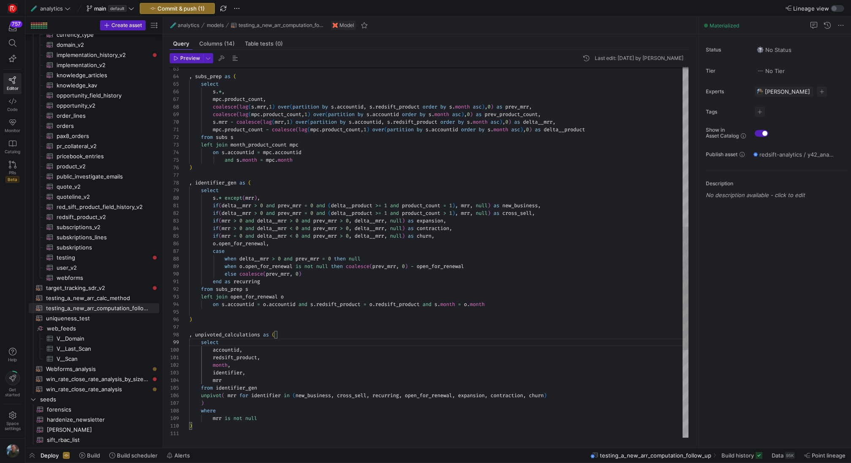
click at [372, 342] on div ", subs_prep as ( select s . * , mpc . product_count , coalesce ( lag ( s . mrr …" at bounding box center [438, 145] width 499 height 1116
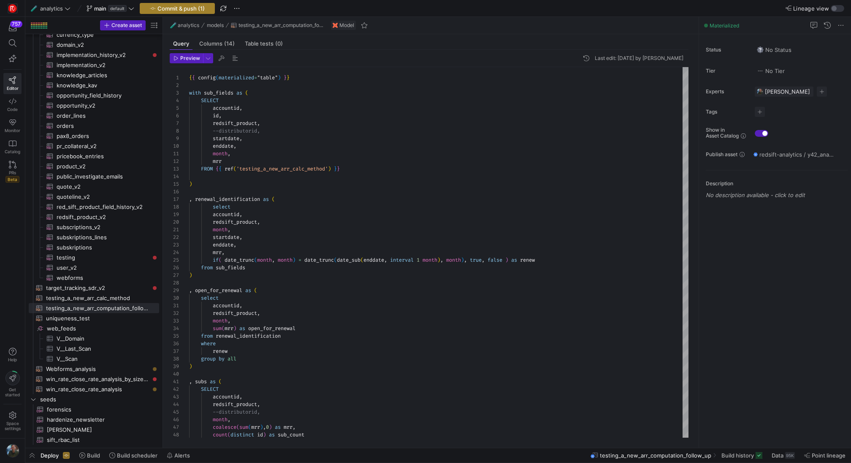
click at [199, 7] on span "Commit & push (1)" at bounding box center [180, 8] width 47 height 7
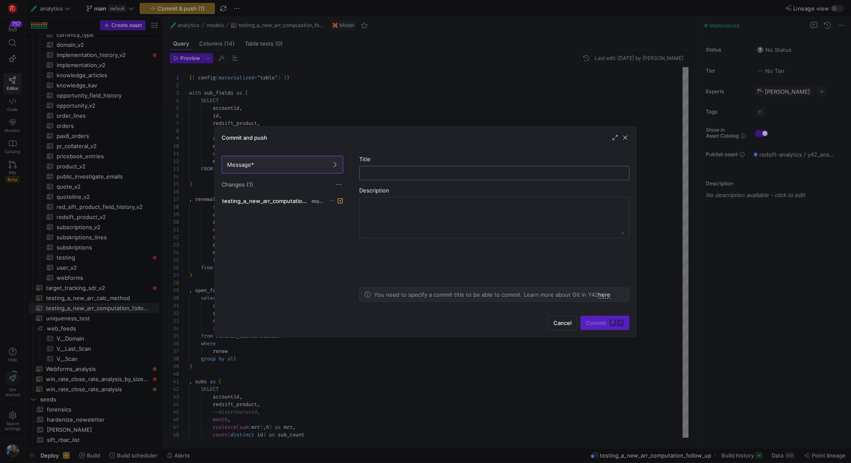
click at [391, 175] on input "text" at bounding box center [494, 173] width 256 height 7
type input "added open for renew fix"
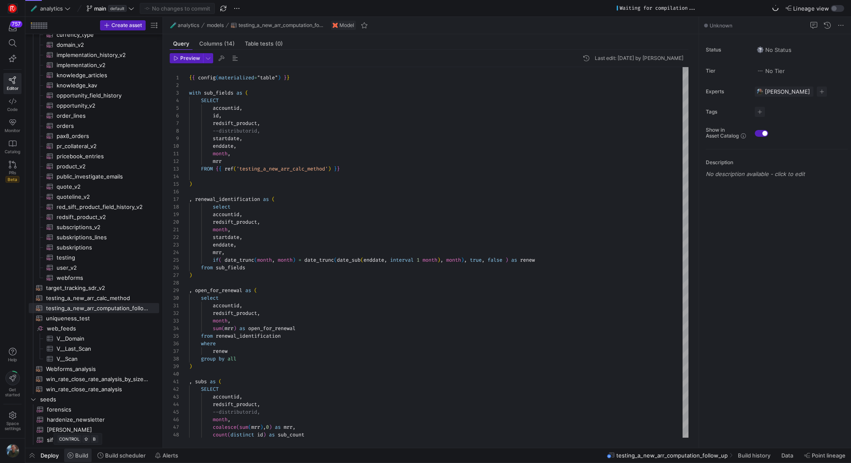
click at [81, 454] on span "Build" at bounding box center [81, 455] width 13 height 7
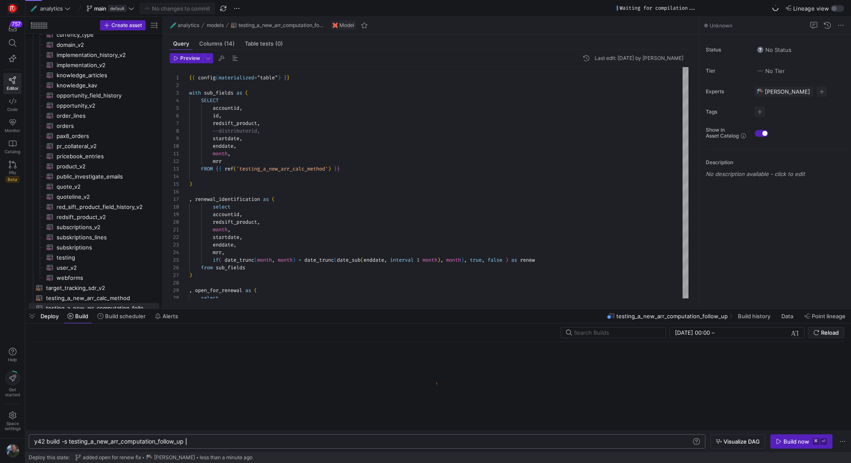
click at [204, 441] on div "y42 build -s testing_a_new_arr_computation_follow_ up" at bounding box center [363, 441] width 658 height 7
